Goal: Transaction & Acquisition: Purchase product/service

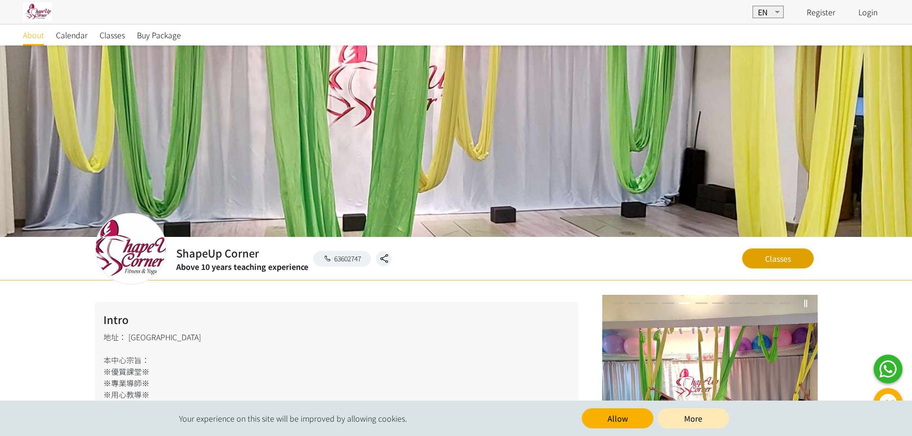
click at [765, 259] on link "Classes" at bounding box center [778, 259] width 72 height 20
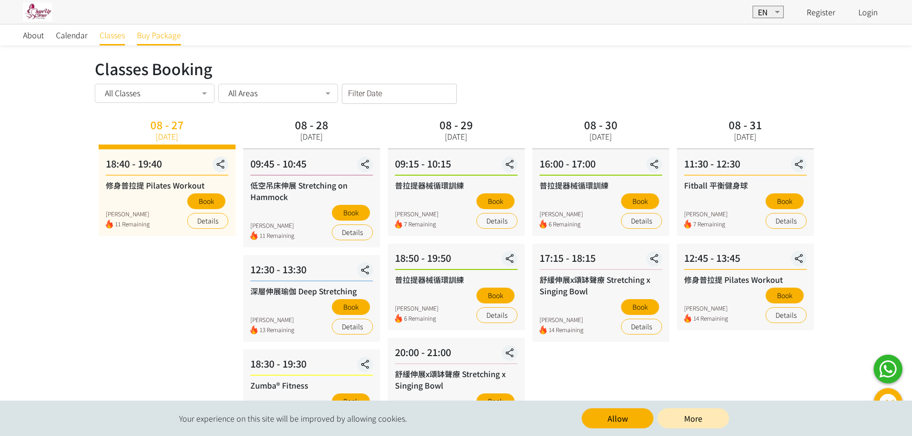
click at [143, 37] on span "Buy Package" at bounding box center [159, 34] width 44 height 11
